Goal: Task Accomplishment & Management: Manage account settings

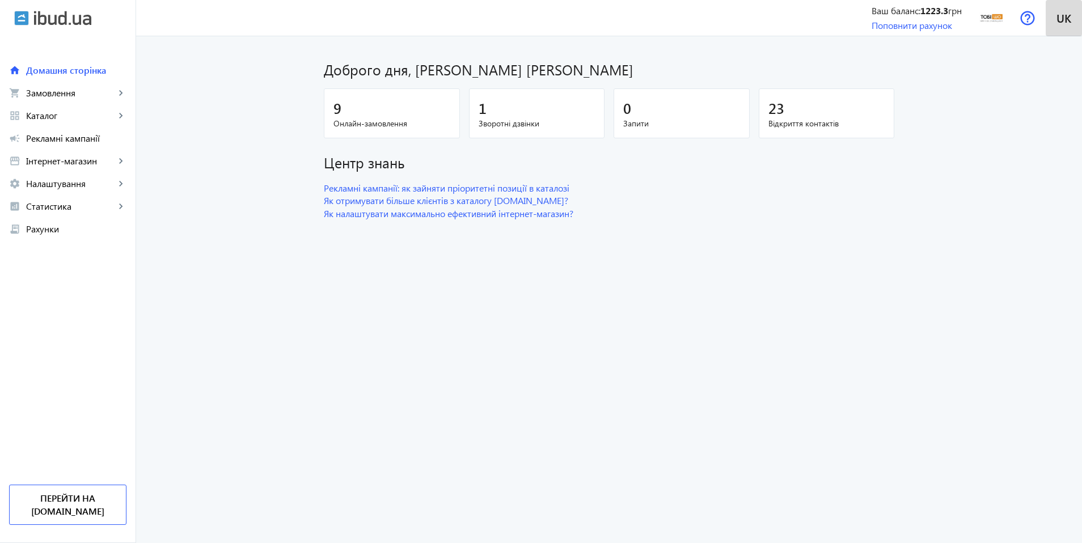
click at [1056, 21] on span "uk" at bounding box center [1063, 18] width 15 height 14
click at [986, 19] on img at bounding box center [992, 18] width 26 height 26
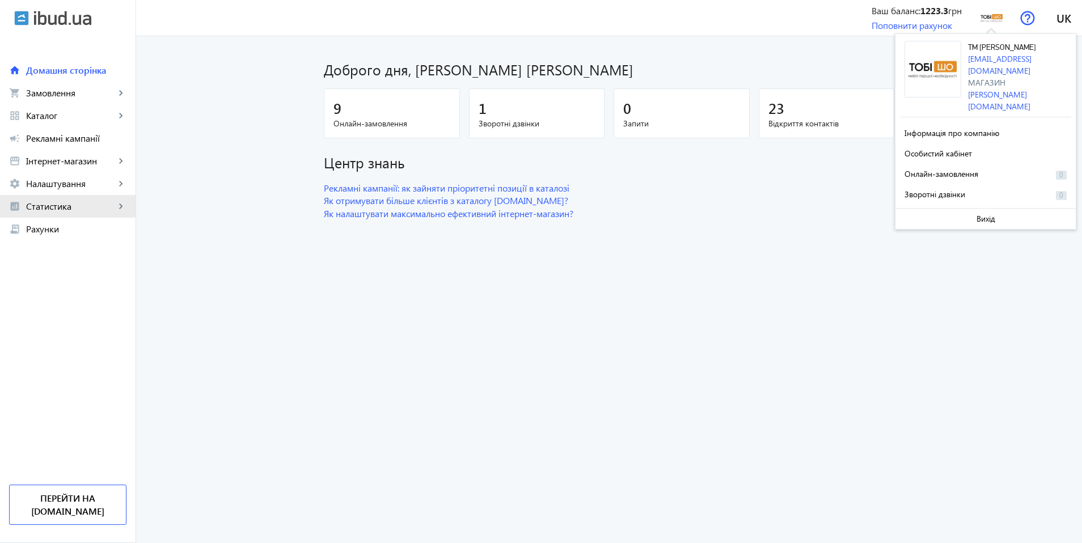
click at [86, 201] on span "Статистика" at bounding box center [70, 206] width 89 height 11
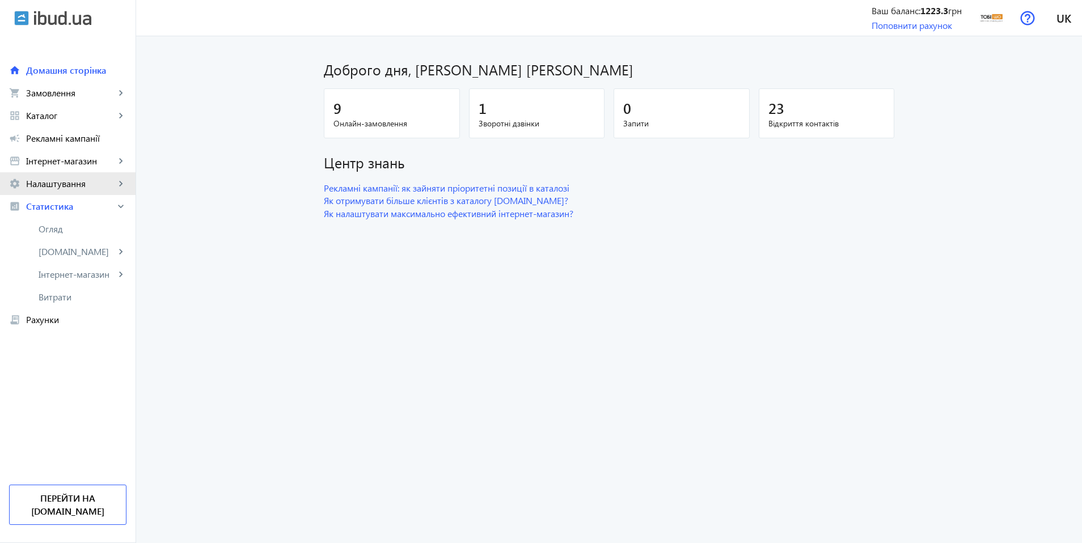
click at [94, 182] on span "Налаштування" at bounding box center [70, 183] width 89 height 11
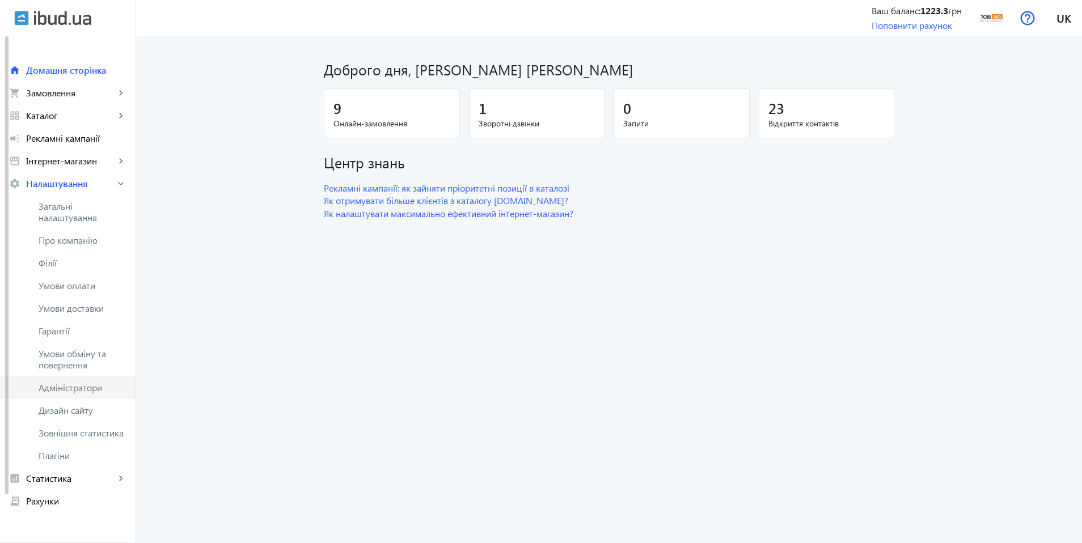
click at [95, 393] on span "Адміністратори" at bounding box center [83, 387] width 88 height 11
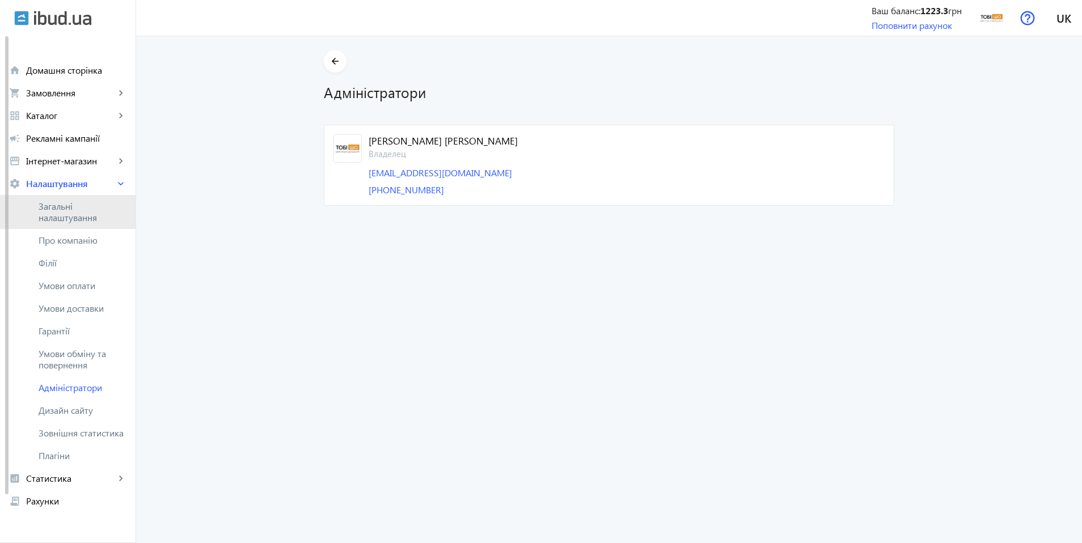
click at [76, 221] on span "Загальні налаштування" at bounding box center [83, 212] width 88 height 23
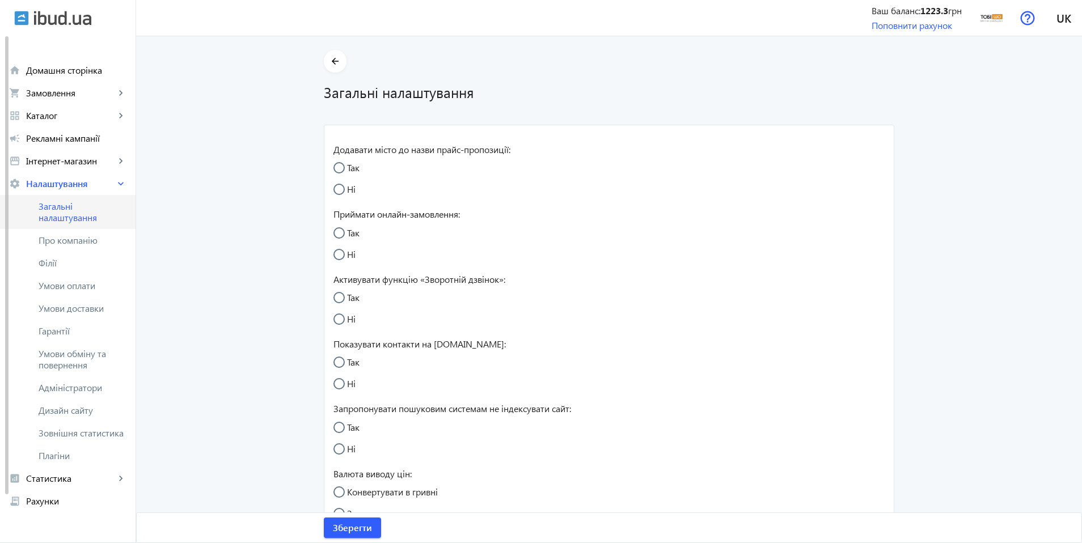
radio input "true"
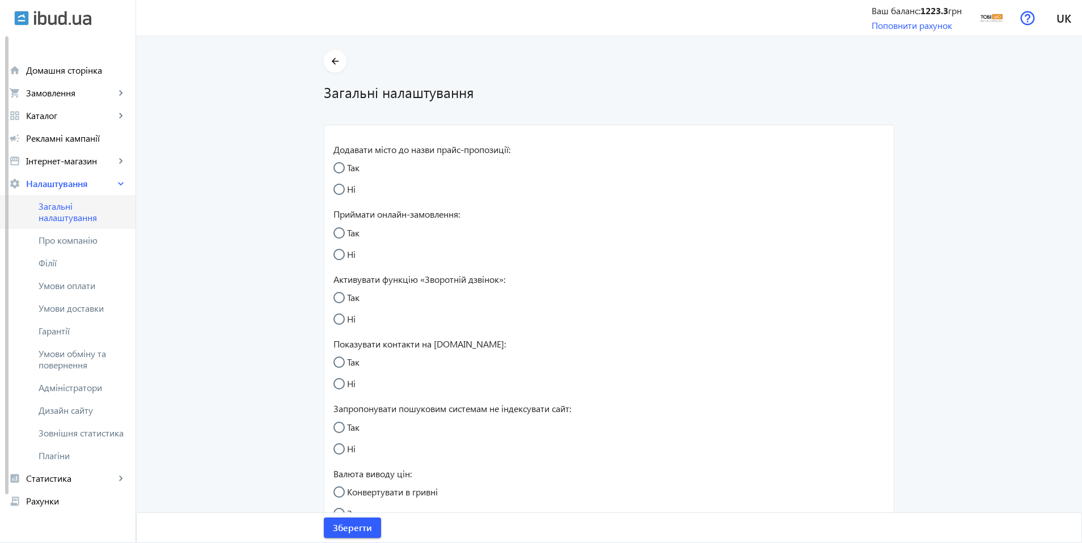
radio input "true"
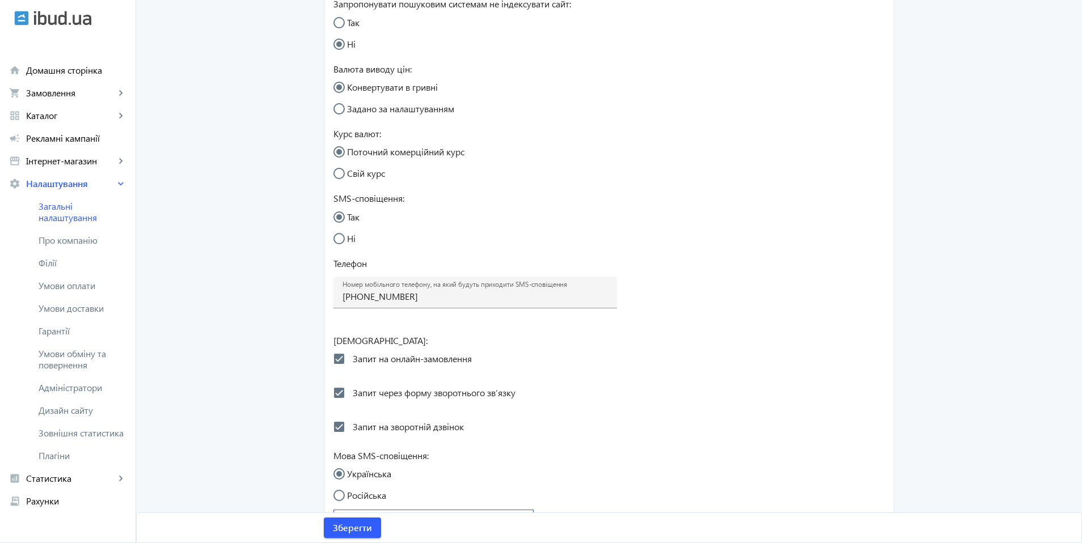
scroll to position [448, 0]
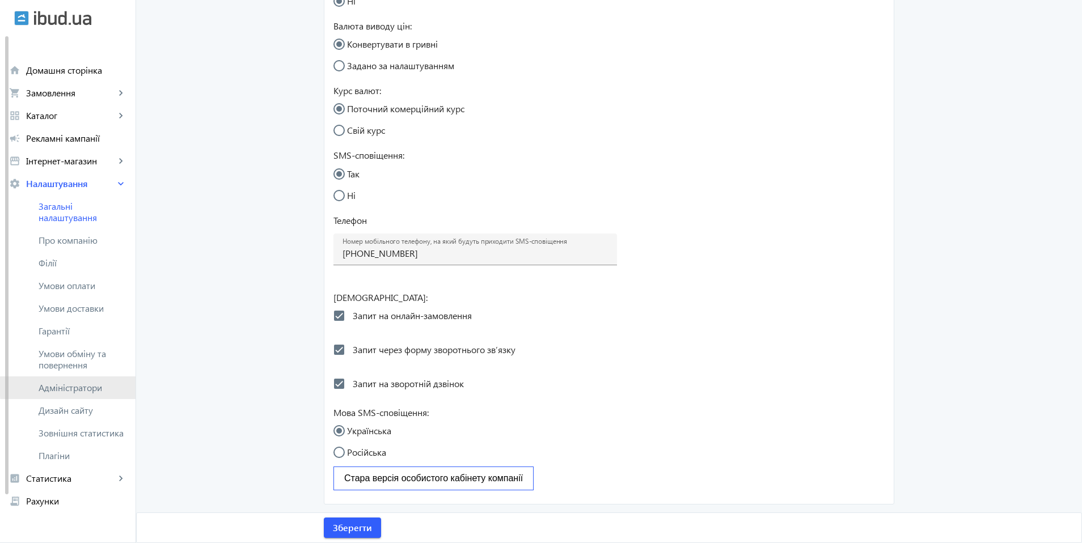
click at [93, 387] on span "Адміністратори" at bounding box center [83, 387] width 88 height 11
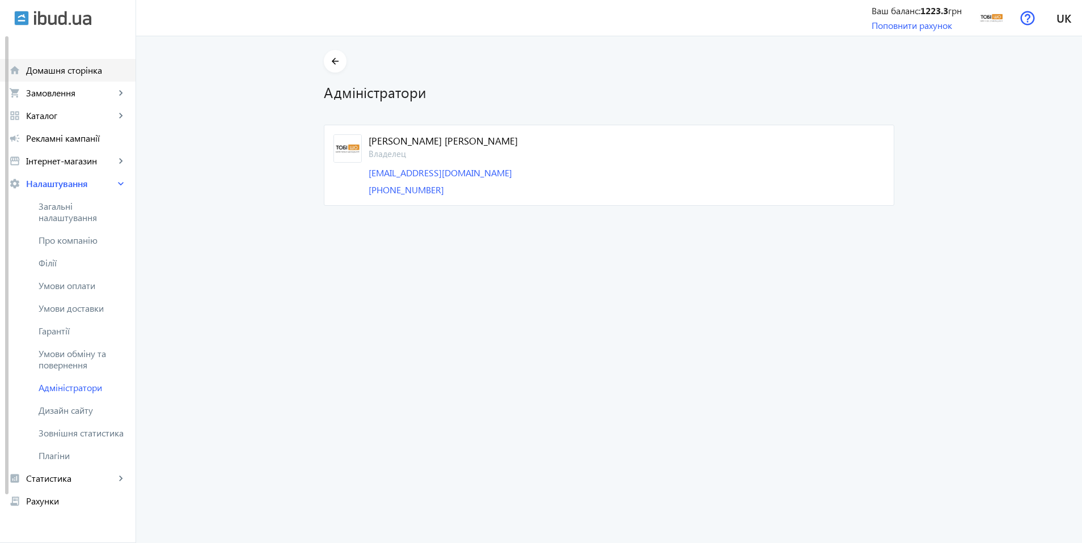
click at [73, 69] on span "Домашня сторінка" at bounding box center [76, 70] width 100 height 11
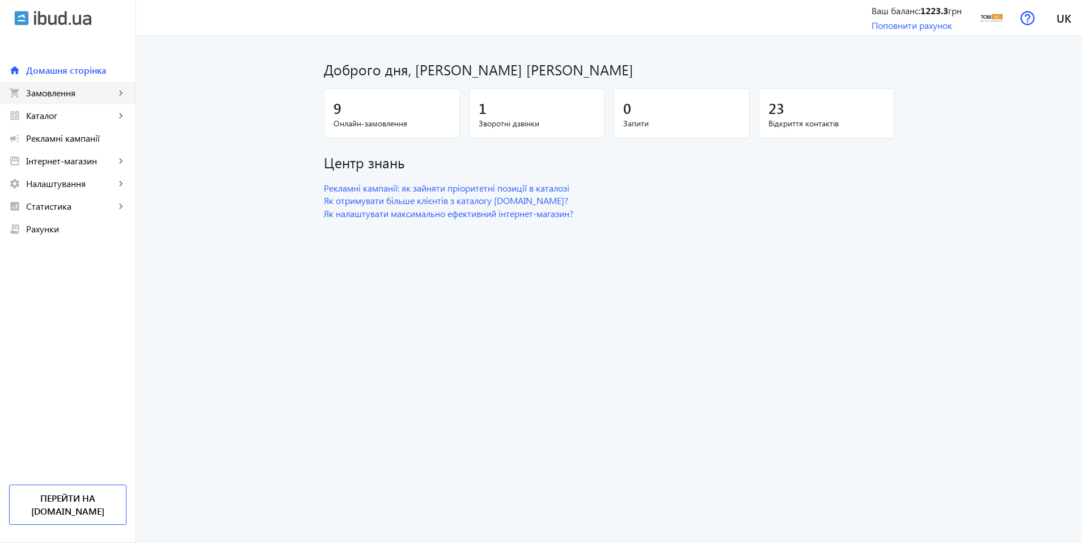
click at [66, 92] on span "Замовлення" at bounding box center [70, 92] width 89 height 11
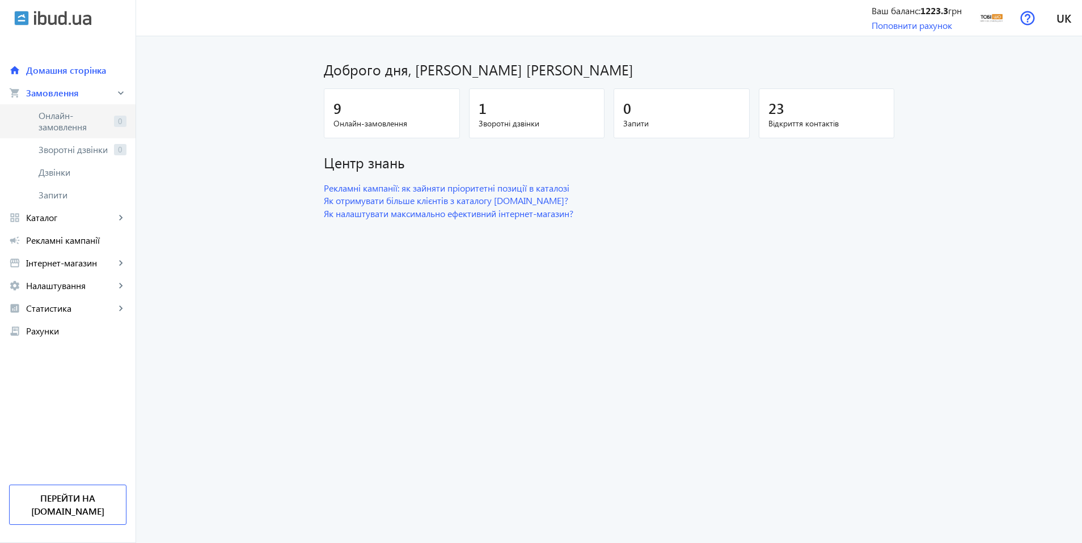
click at [70, 119] on span "Онлайн-замовлення" at bounding box center [74, 121] width 71 height 23
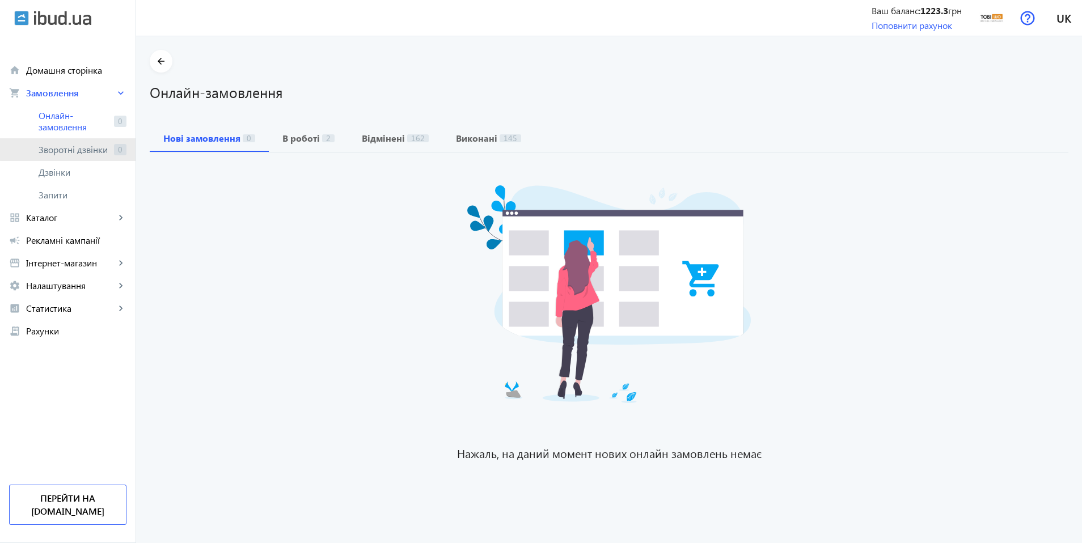
click at [77, 142] on link "Зворотні дзвінки 0" at bounding box center [68, 149] width 136 height 23
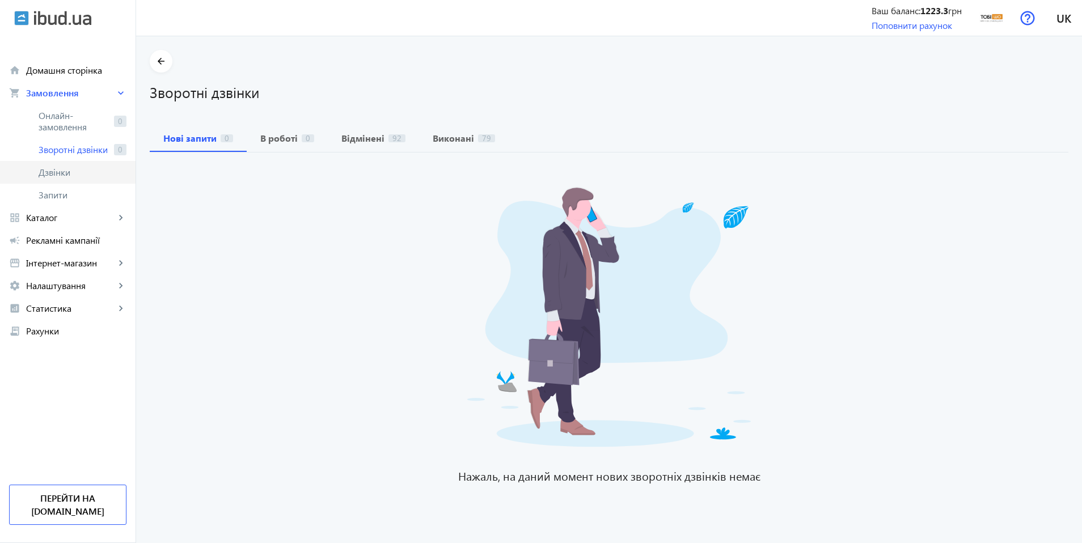
click at [86, 167] on span "Дзвінки" at bounding box center [83, 172] width 88 height 11
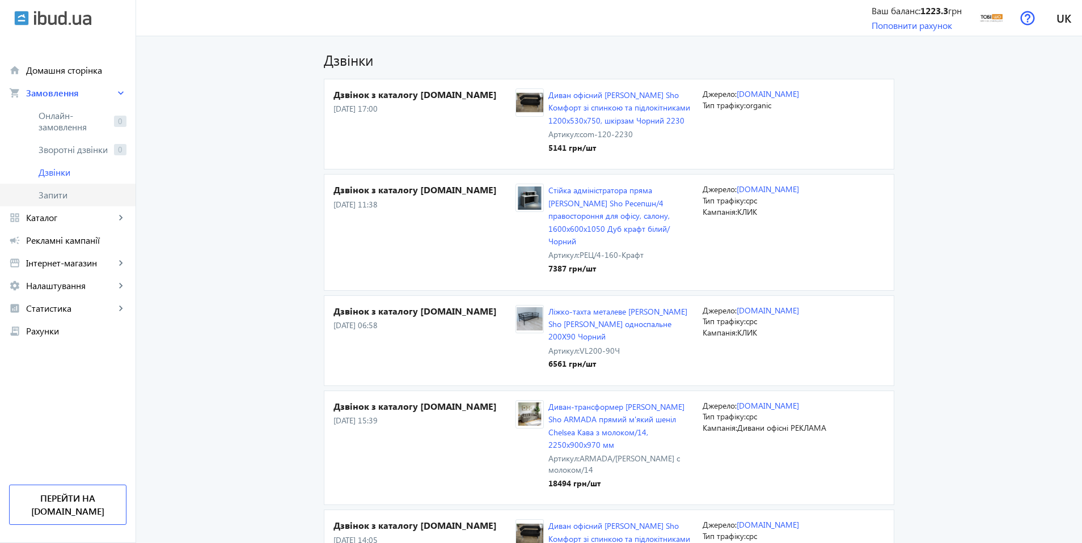
click at [81, 190] on span "Запити" at bounding box center [83, 194] width 88 height 11
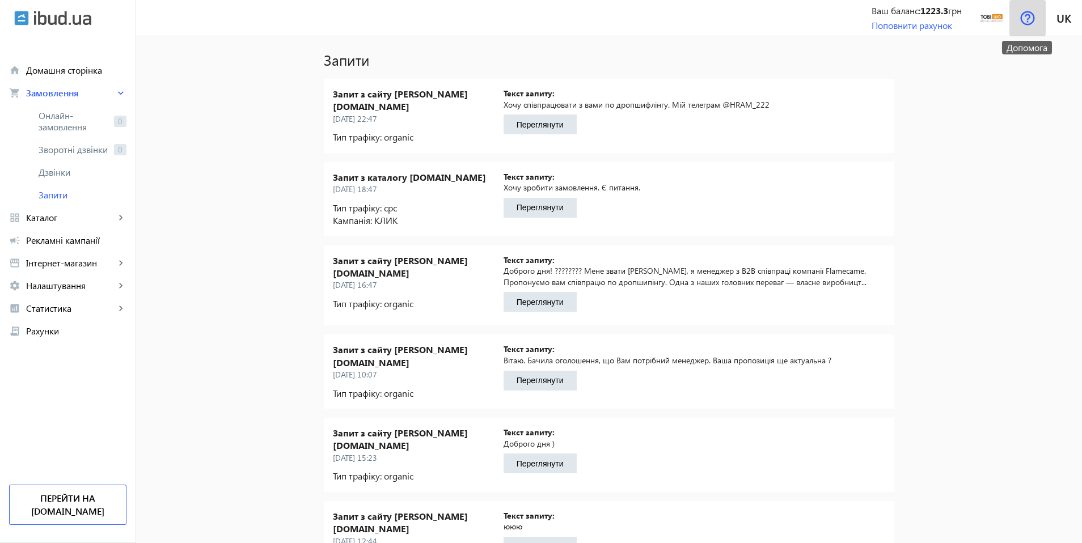
click at [1020, 23] on img at bounding box center [1027, 18] width 15 height 15
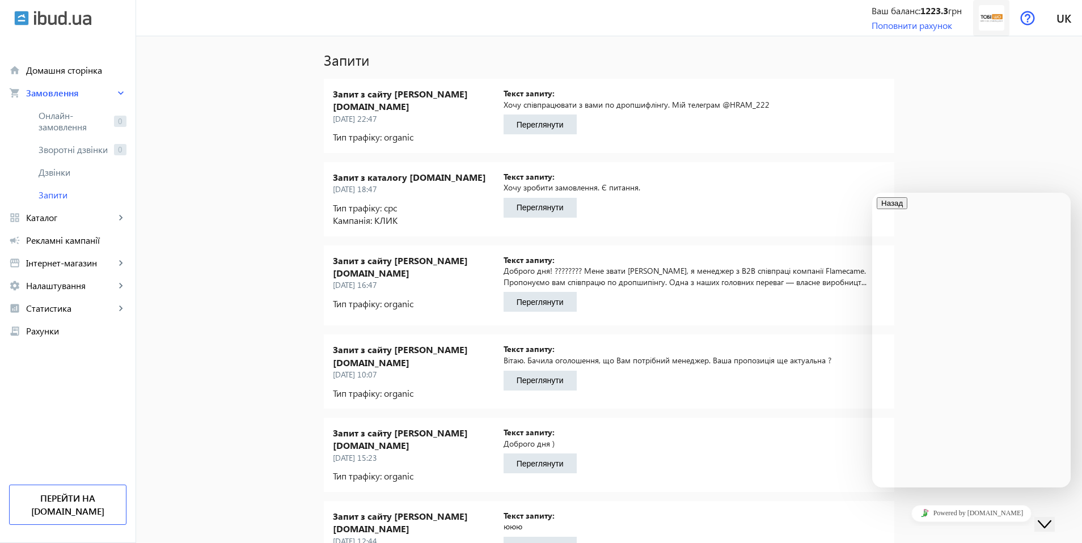
click at [1003, 26] on img at bounding box center [992, 18] width 26 height 26
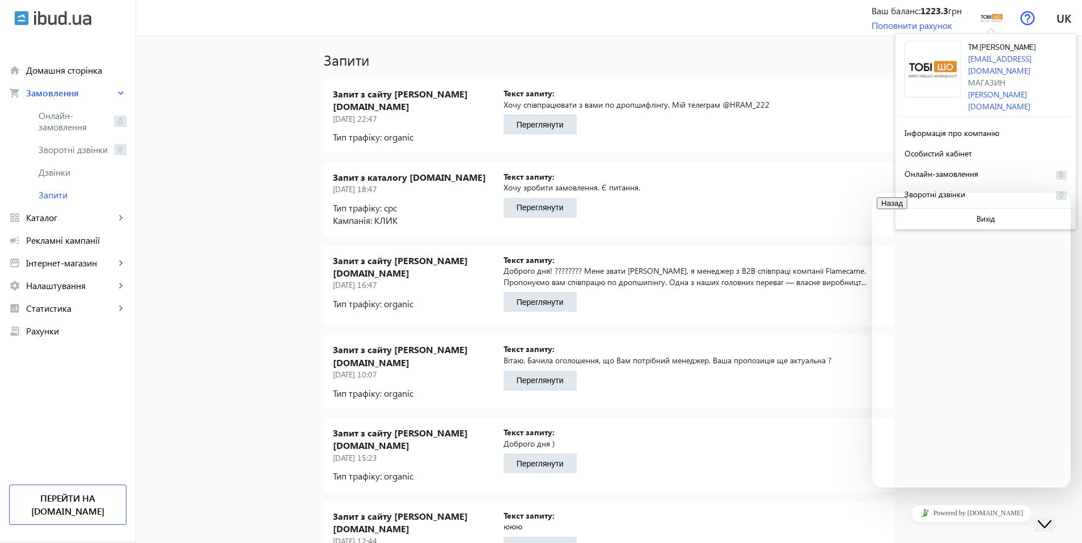
click at [1055, 522] on button "Close Chat This icon closes the chat window." at bounding box center [1044, 524] width 20 height 15
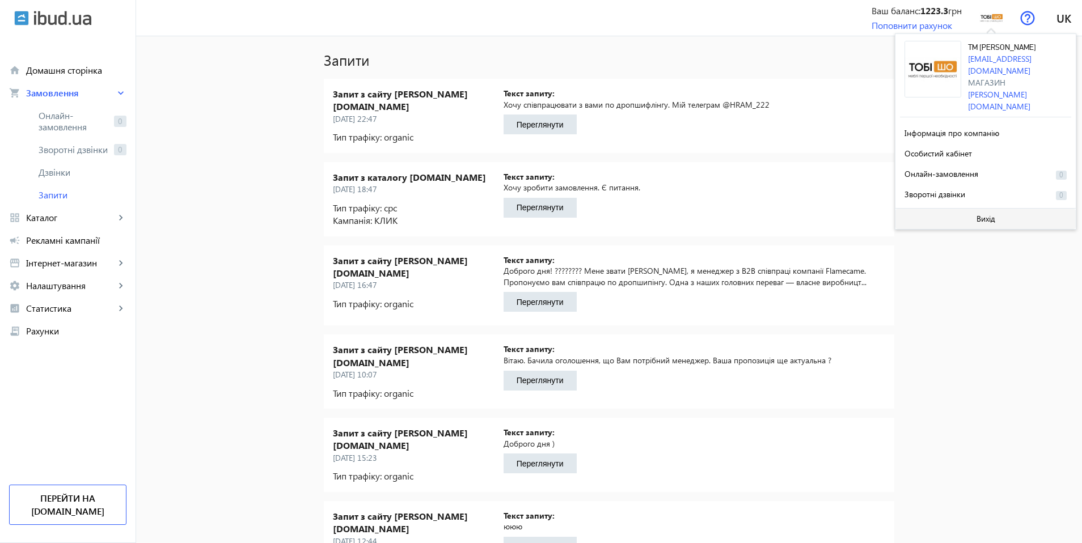
click at [965, 205] on span at bounding box center [985, 218] width 180 height 27
